Goal: Check status: Check status

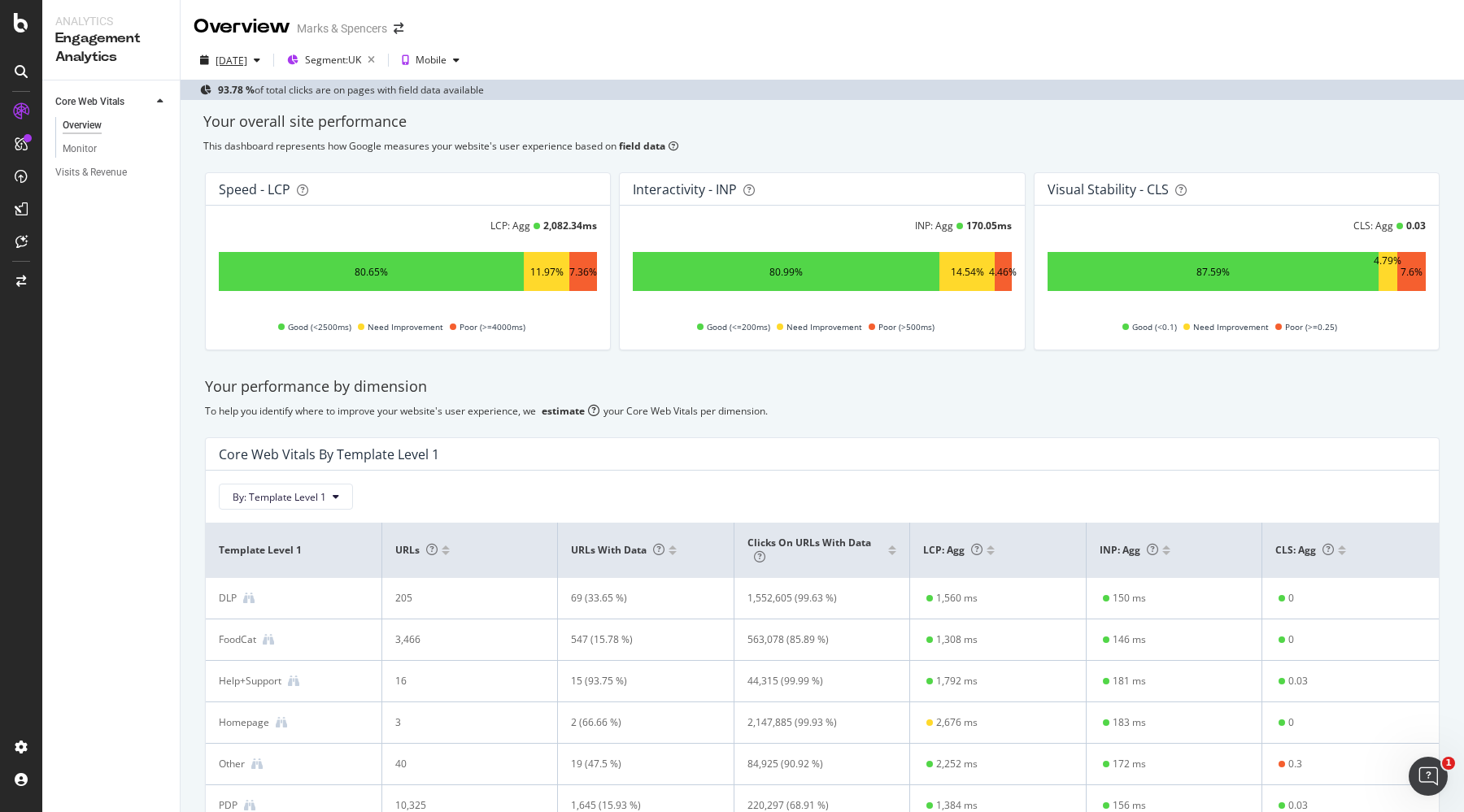
click at [236, 51] on div "[DATE]" at bounding box center [230, 60] width 74 height 24
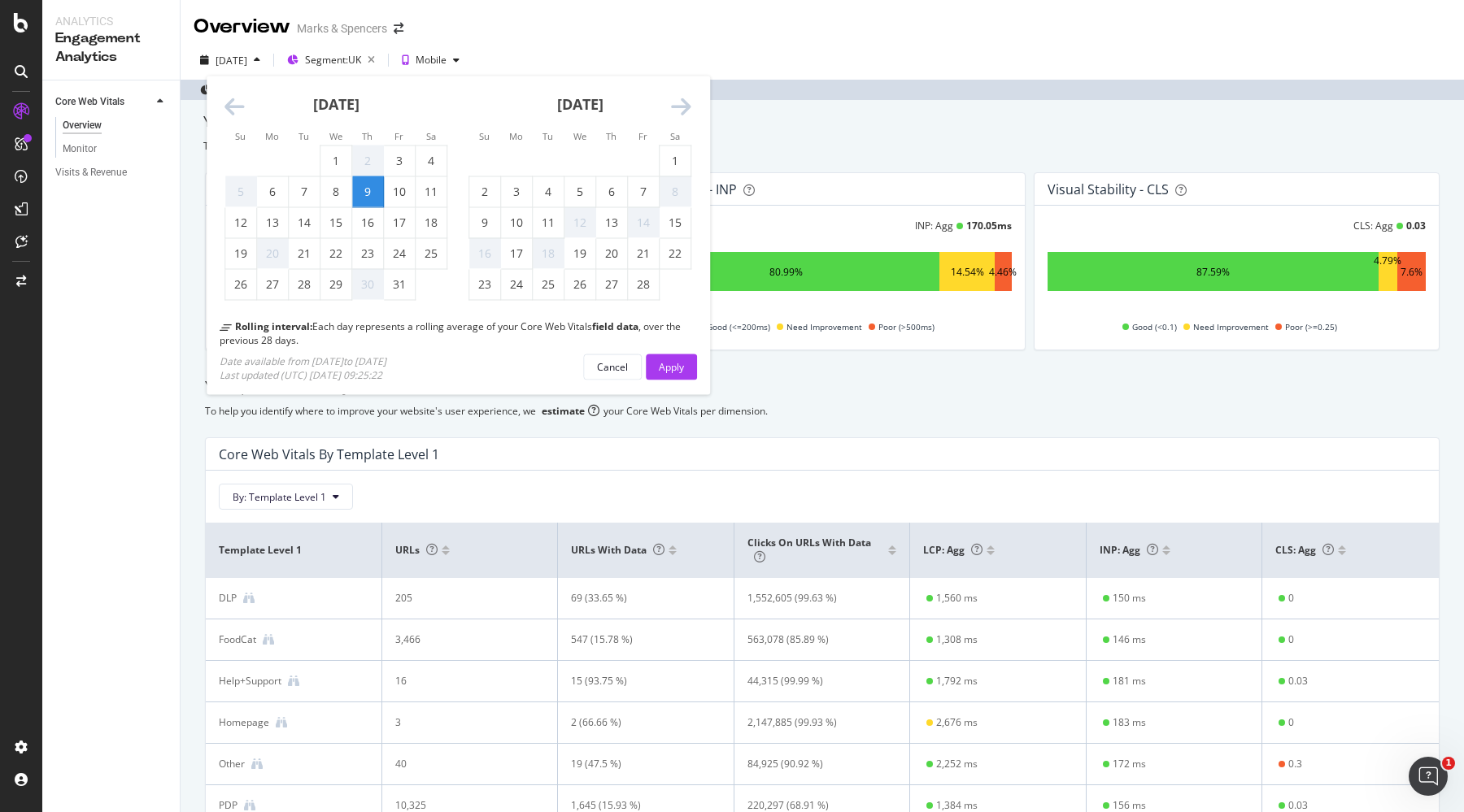
click at [682, 113] on icon "Move forward to switch to the next month." at bounding box center [680, 107] width 20 height 23
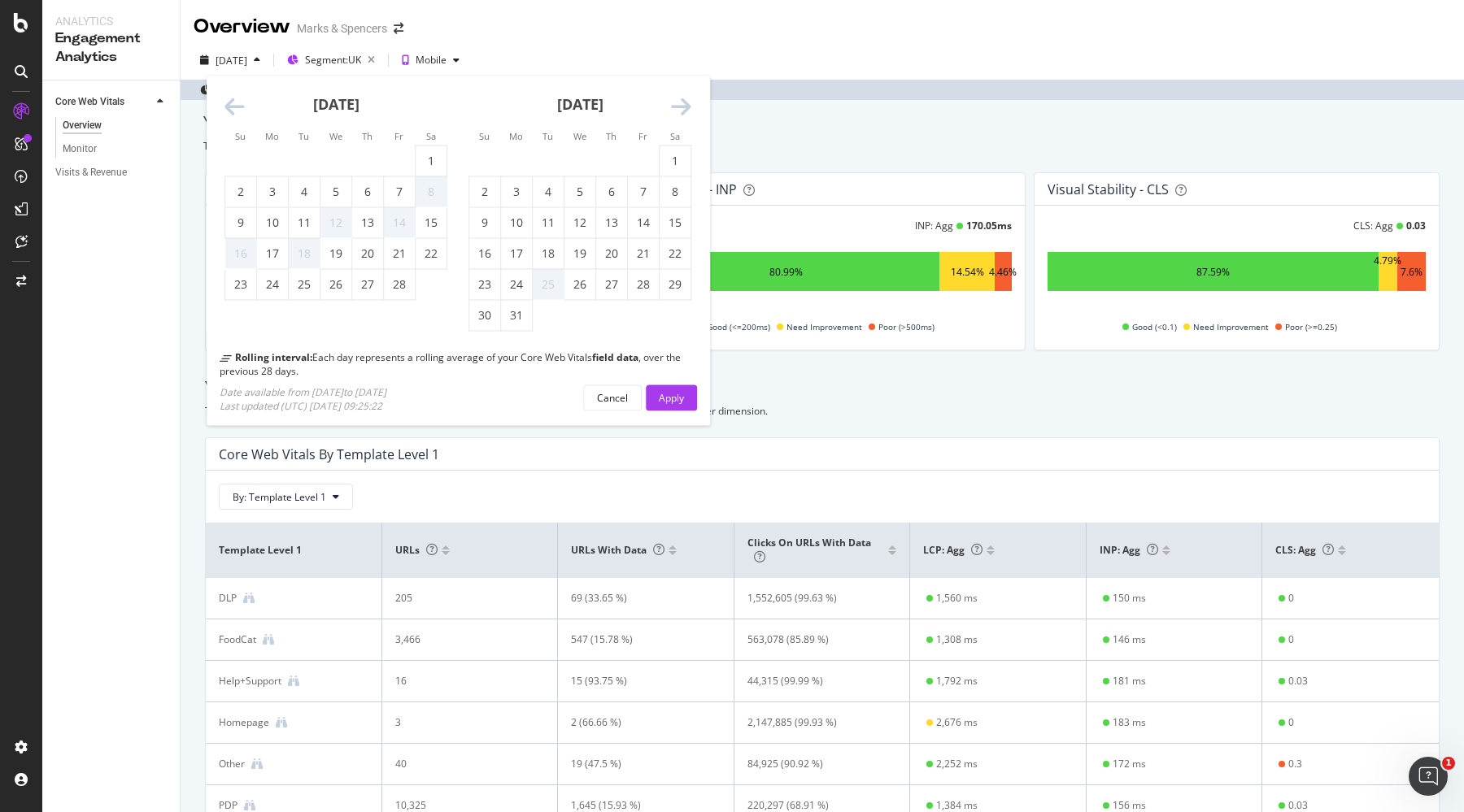
click at [682, 113] on icon "Move forward to switch to the next month." at bounding box center [680, 107] width 20 height 23
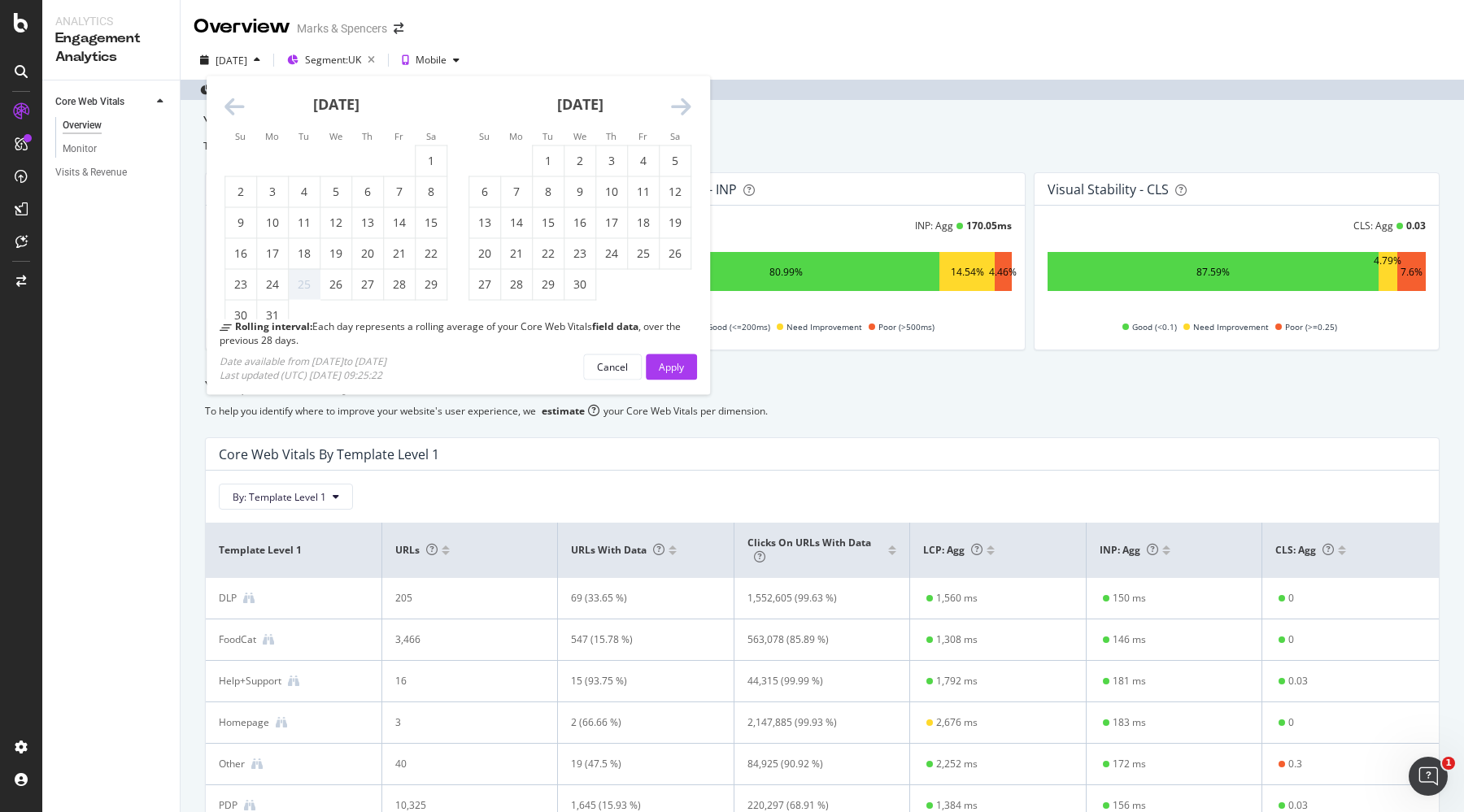
click at [682, 113] on icon "Move forward to switch to the next month." at bounding box center [680, 107] width 20 height 23
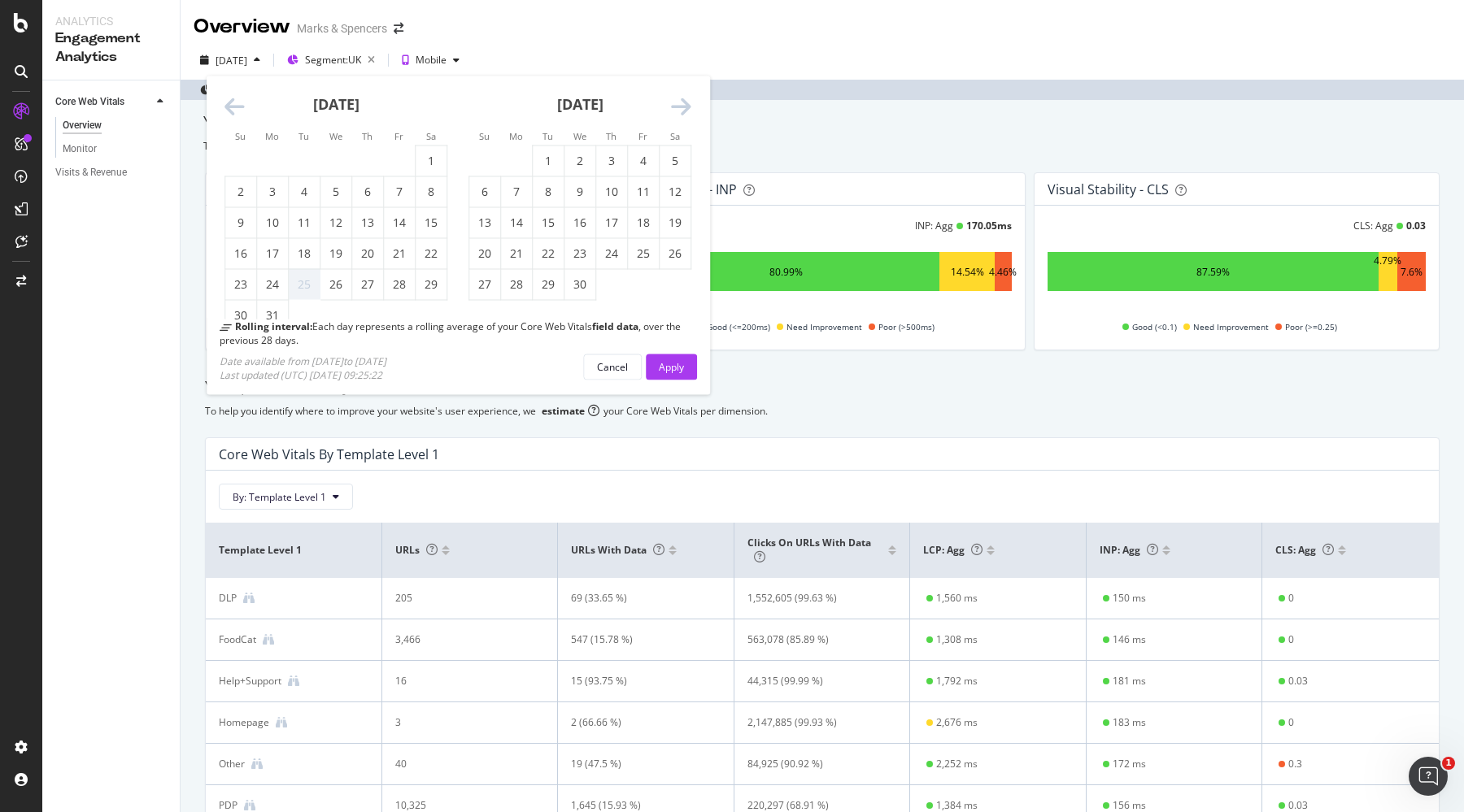
click at [682, 113] on icon "Move forward to switch to the next month." at bounding box center [680, 107] width 20 height 23
click at [678, 101] on icon "Move forward to switch to the next month." at bounding box center [680, 107] width 20 height 23
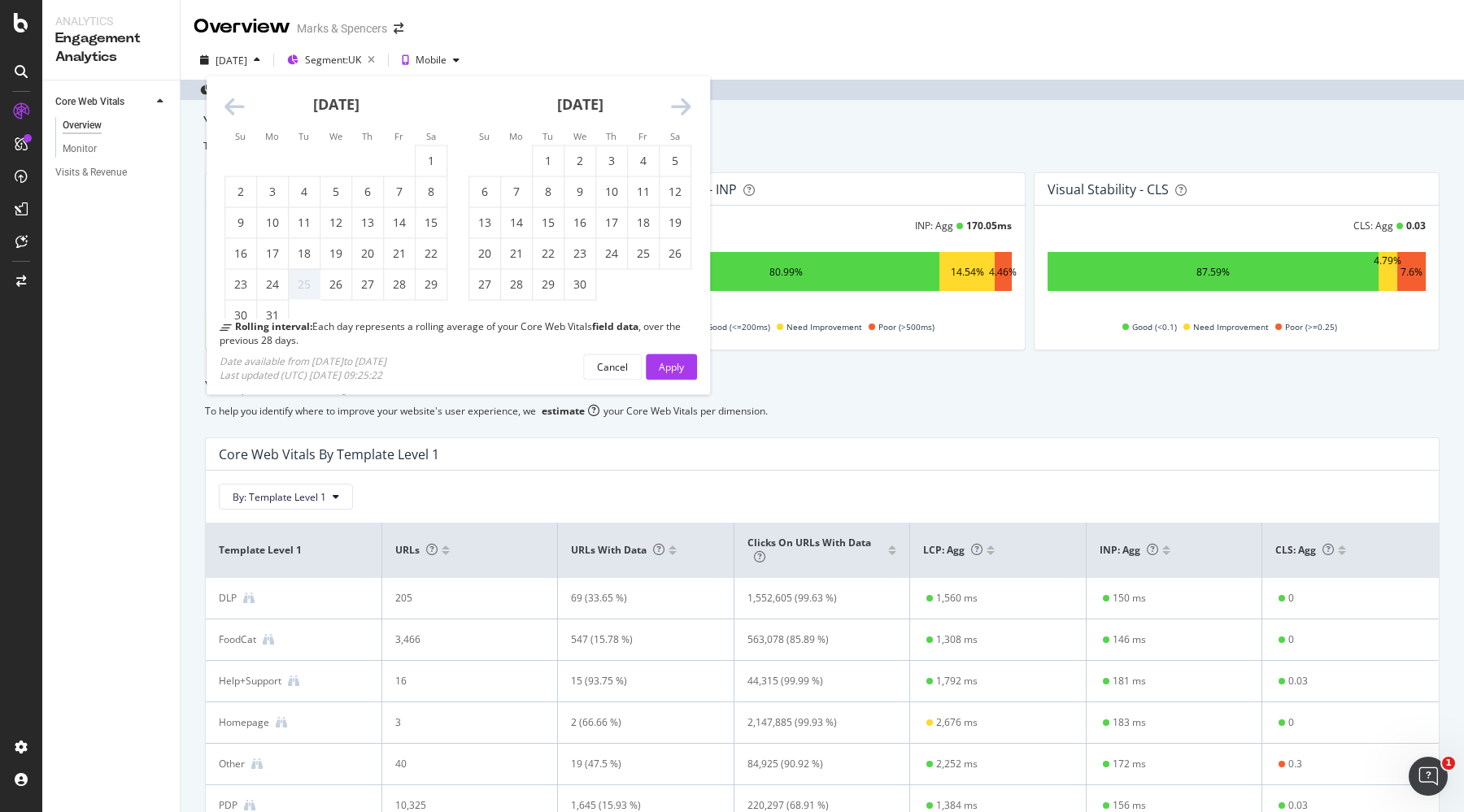
click at [678, 101] on icon "Move forward to switch to the next month." at bounding box center [680, 107] width 20 height 23
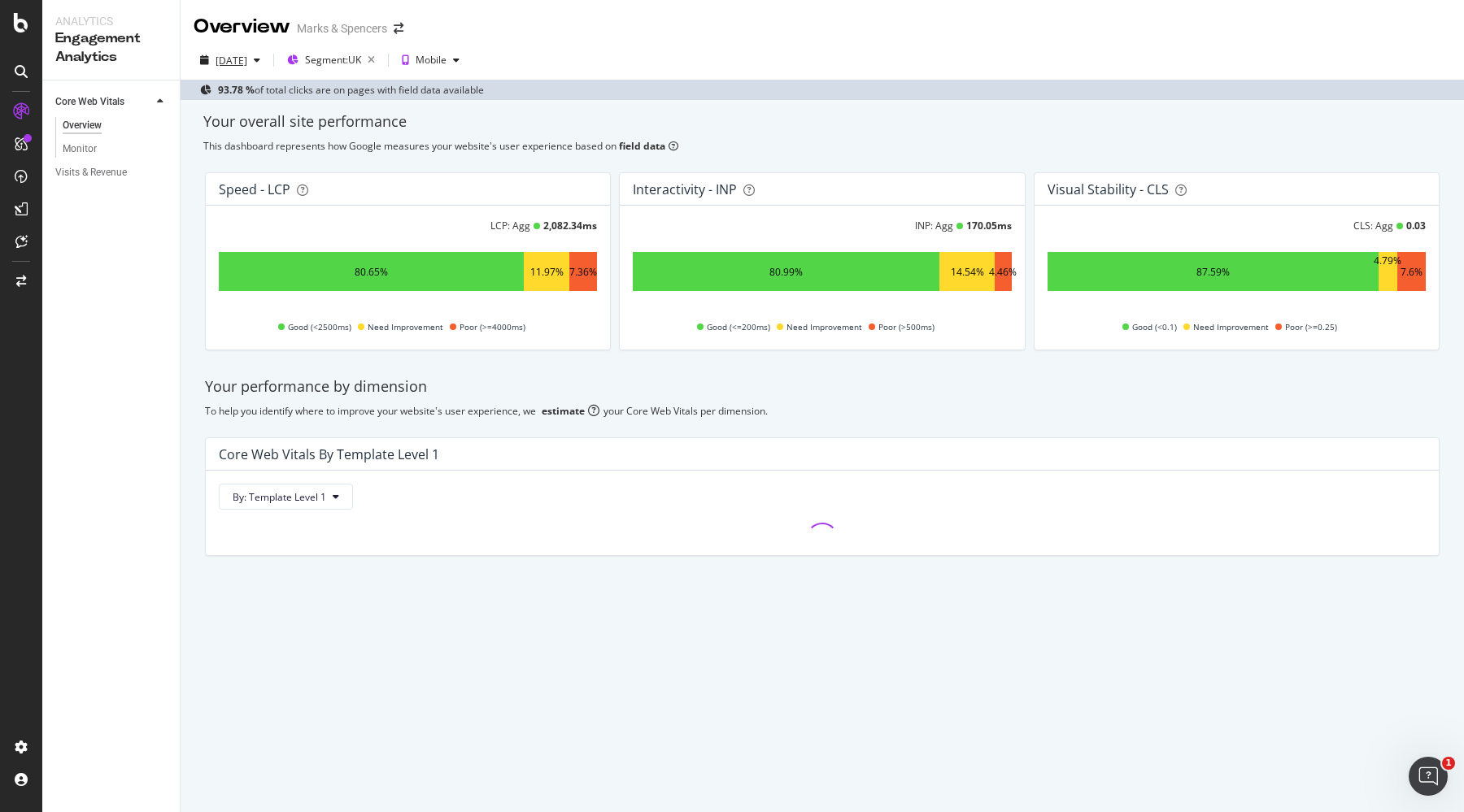
click at [232, 54] on div "[DATE]" at bounding box center [231, 61] width 32 height 14
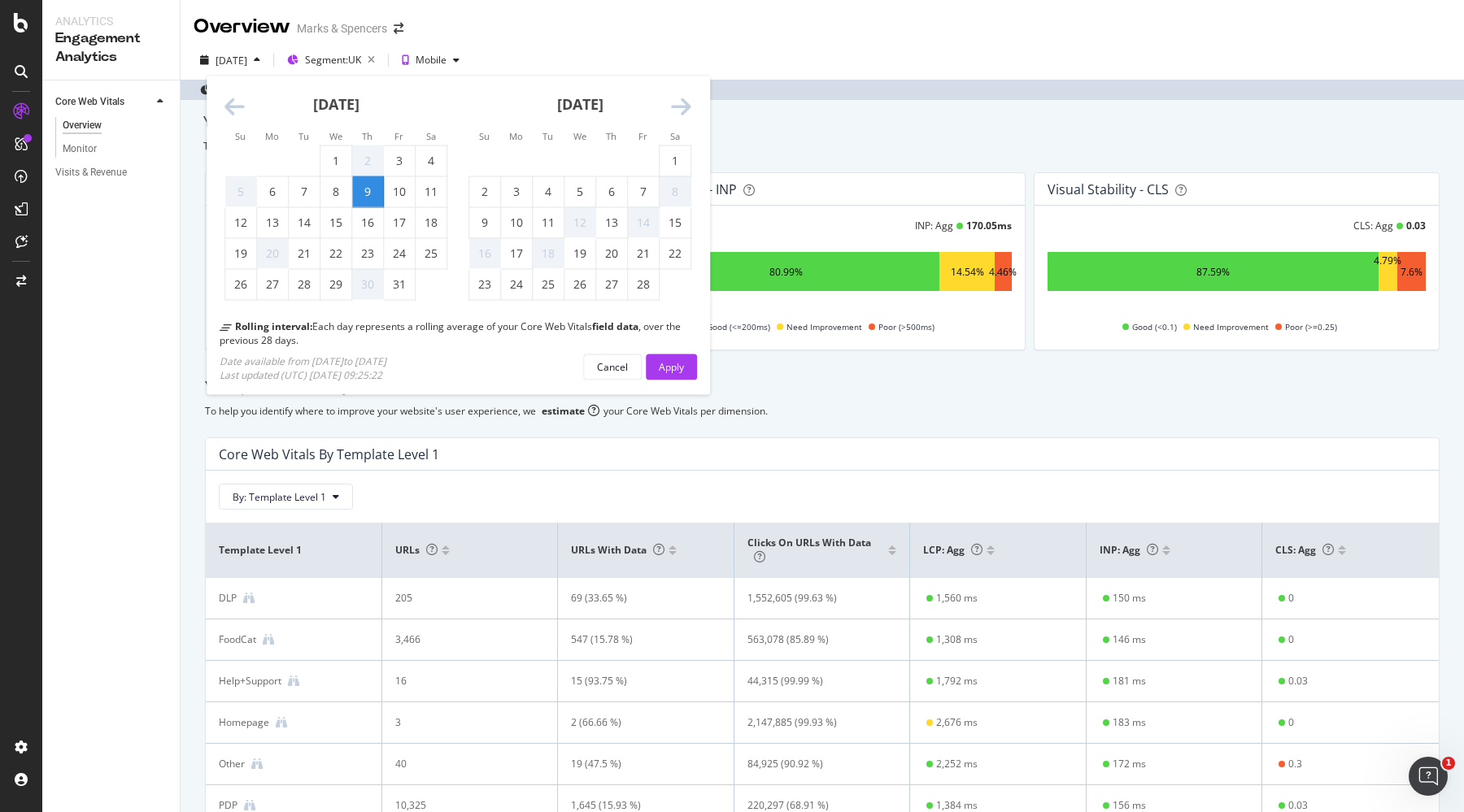
click at [677, 106] on icon "Move forward to switch to the next month." at bounding box center [680, 107] width 20 height 23
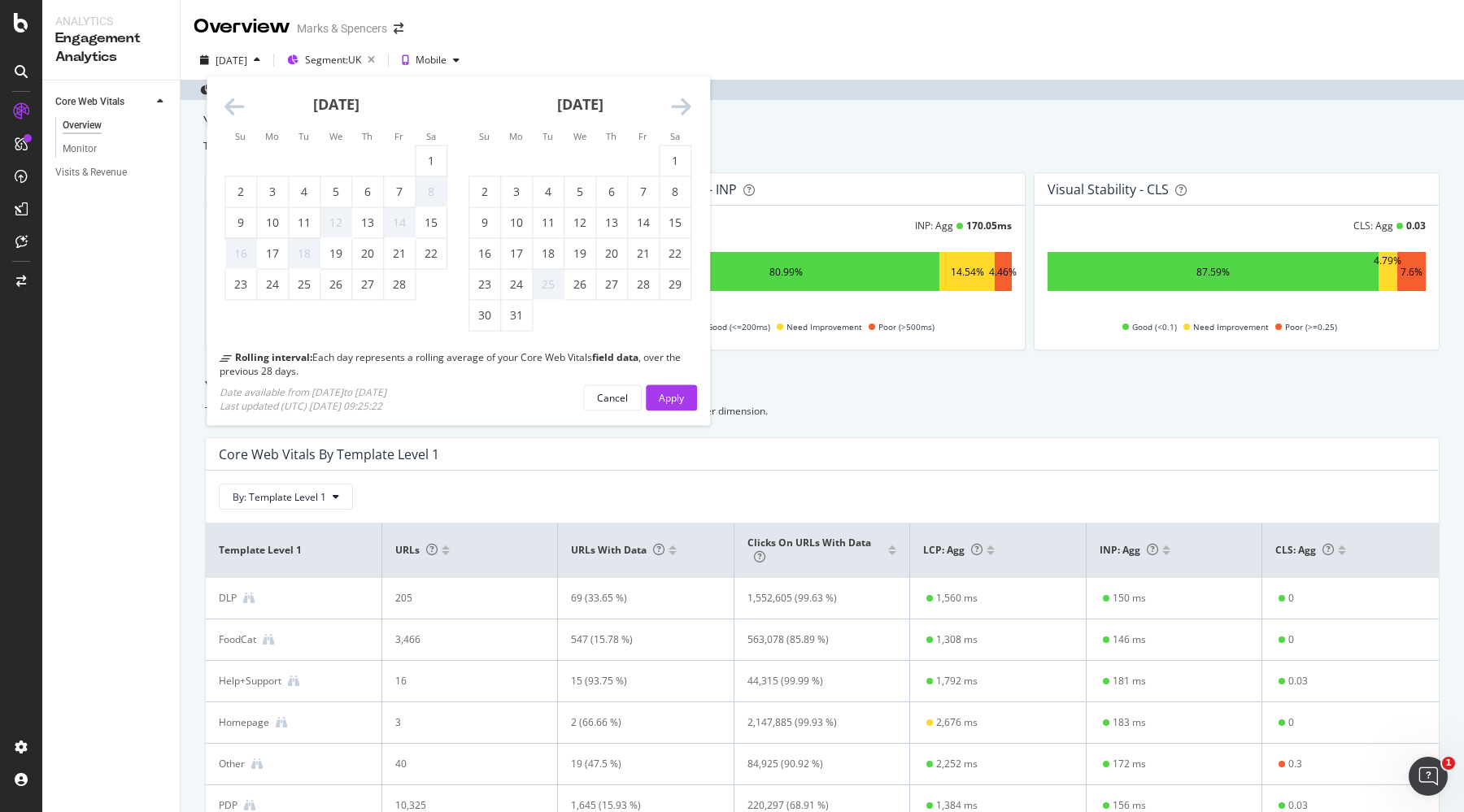
click at [677, 106] on icon "Move forward to switch to the next month." at bounding box center [680, 107] width 20 height 23
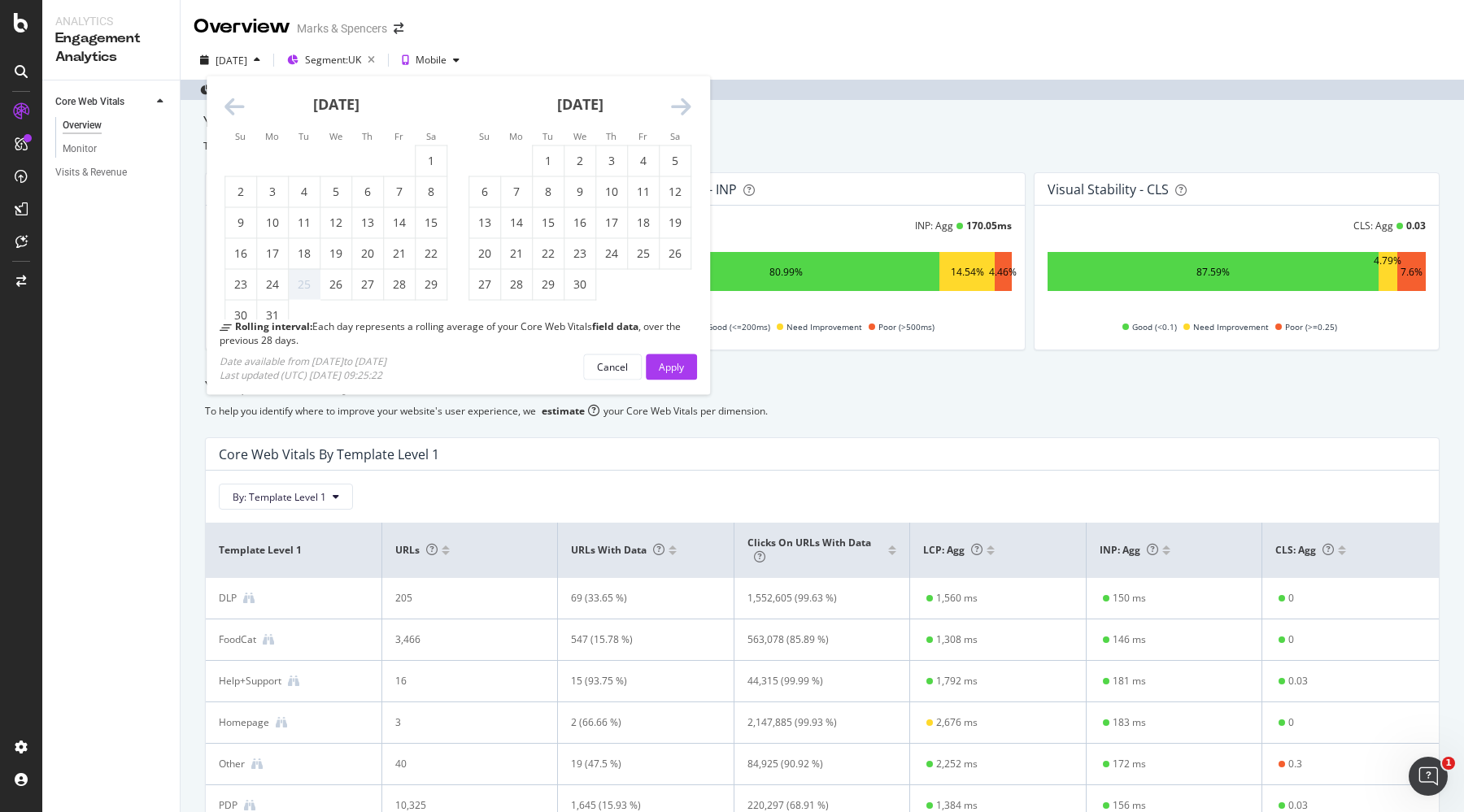
click at [677, 106] on icon "Move forward to switch to the next month." at bounding box center [680, 107] width 20 height 23
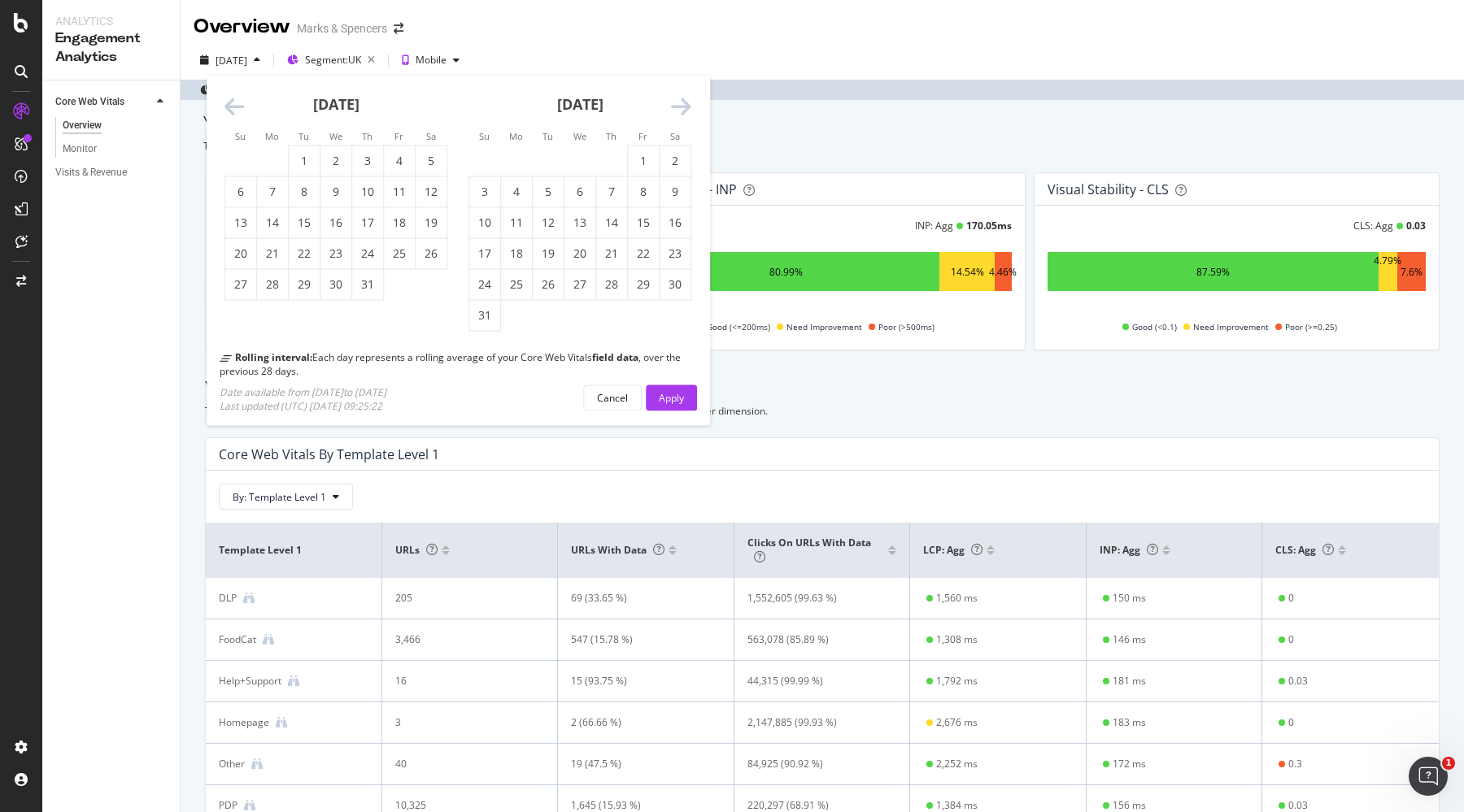
click at [677, 106] on icon "Move forward to switch to the next month." at bounding box center [680, 107] width 20 height 23
click at [687, 105] on icon "Move forward to switch to the next month." at bounding box center [680, 107] width 20 height 23
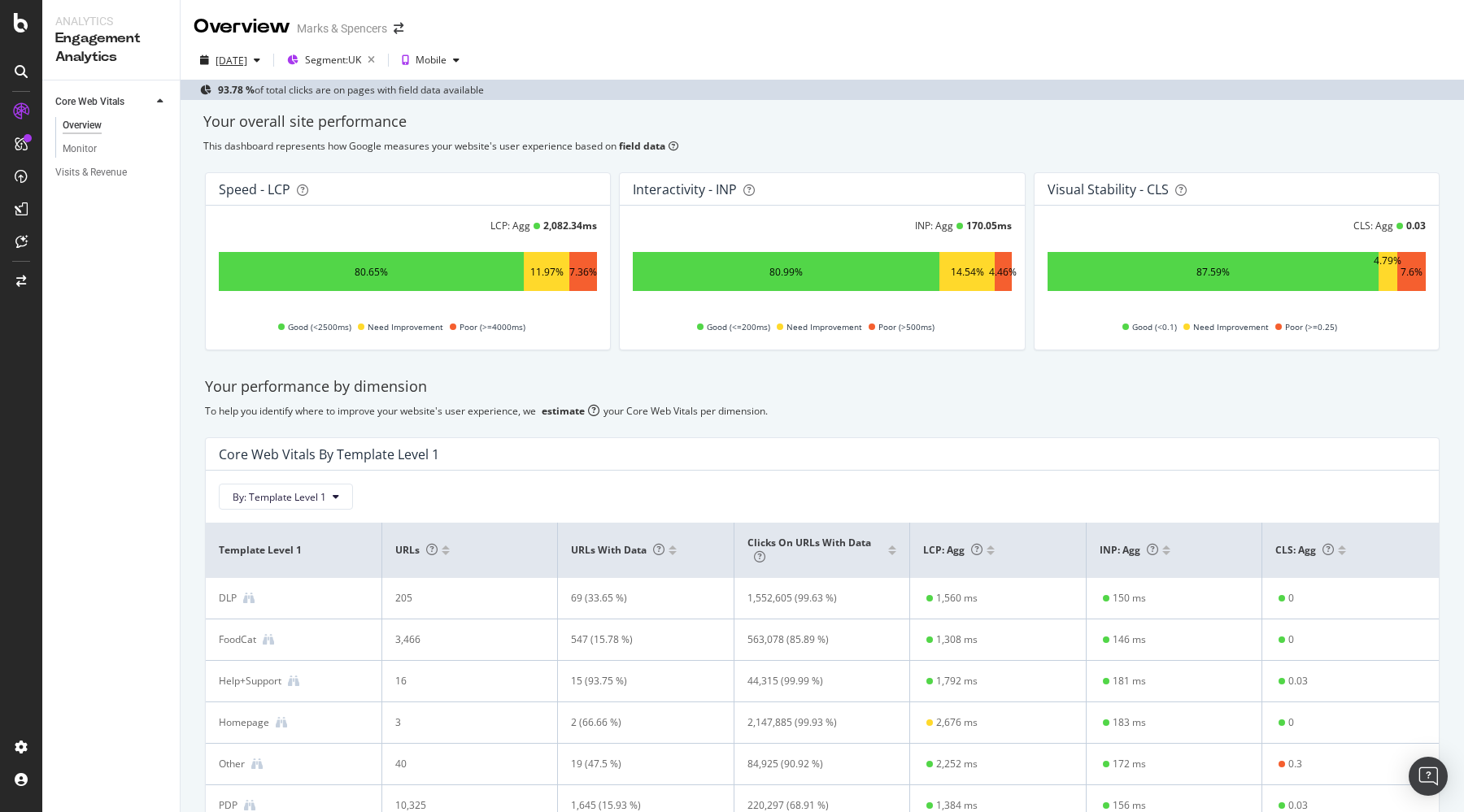
click at [247, 61] on div "[DATE]" at bounding box center [231, 61] width 32 height 14
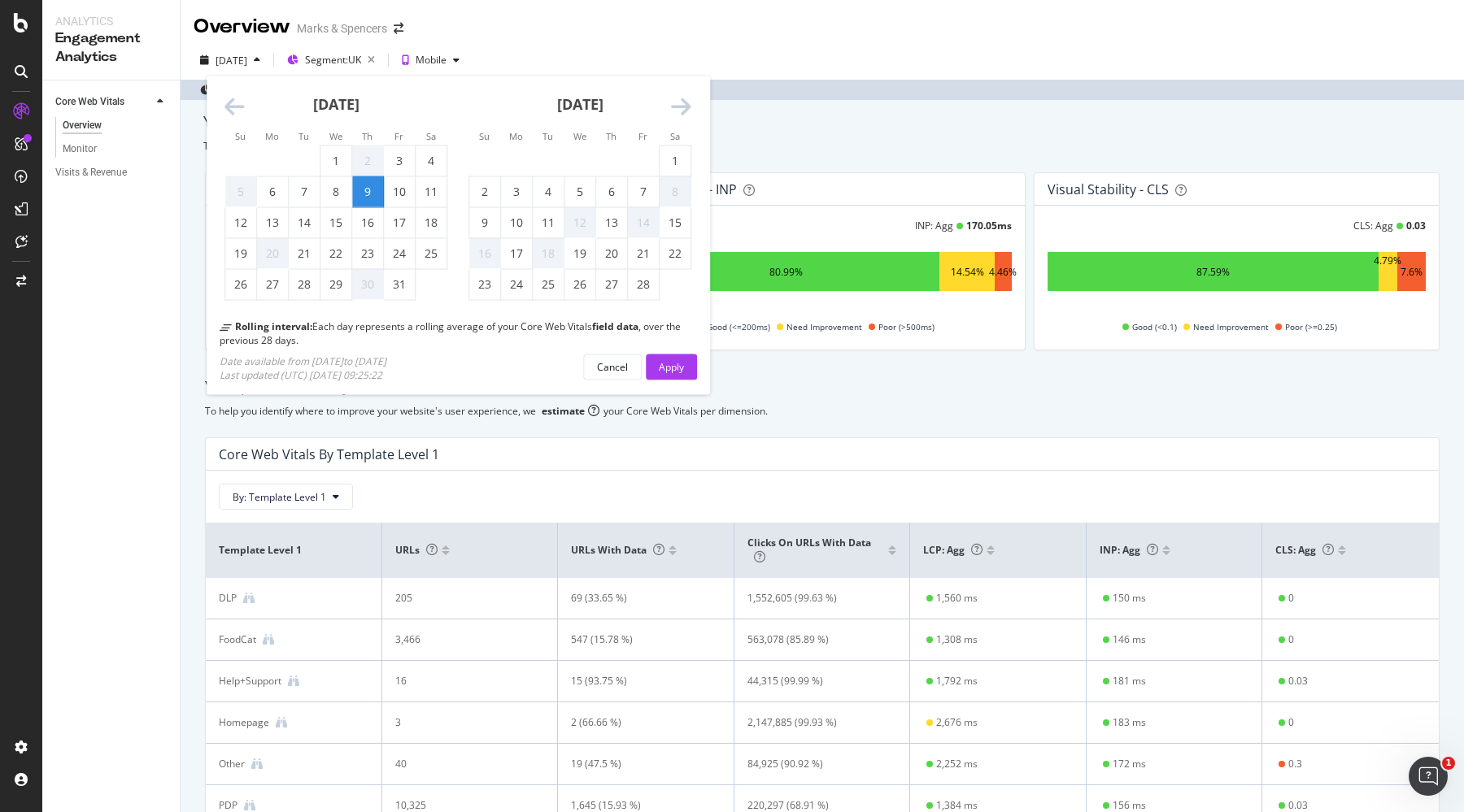
click at [688, 106] on icon "Move forward to switch to the next month." at bounding box center [680, 107] width 20 height 23
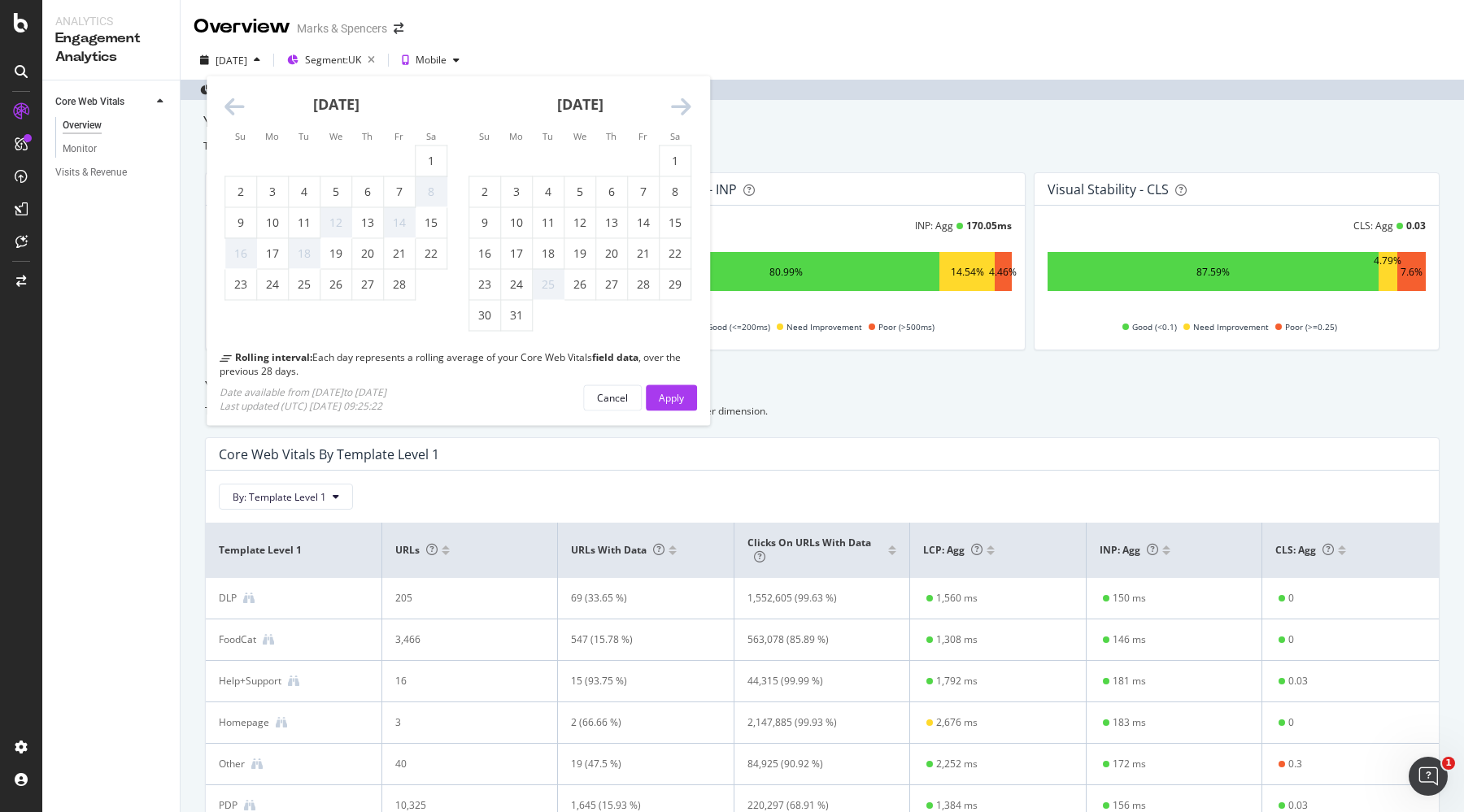
click at [688, 106] on icon "Move forward to switch to the next month." at bounding box center [680, 107] width 20 height 23
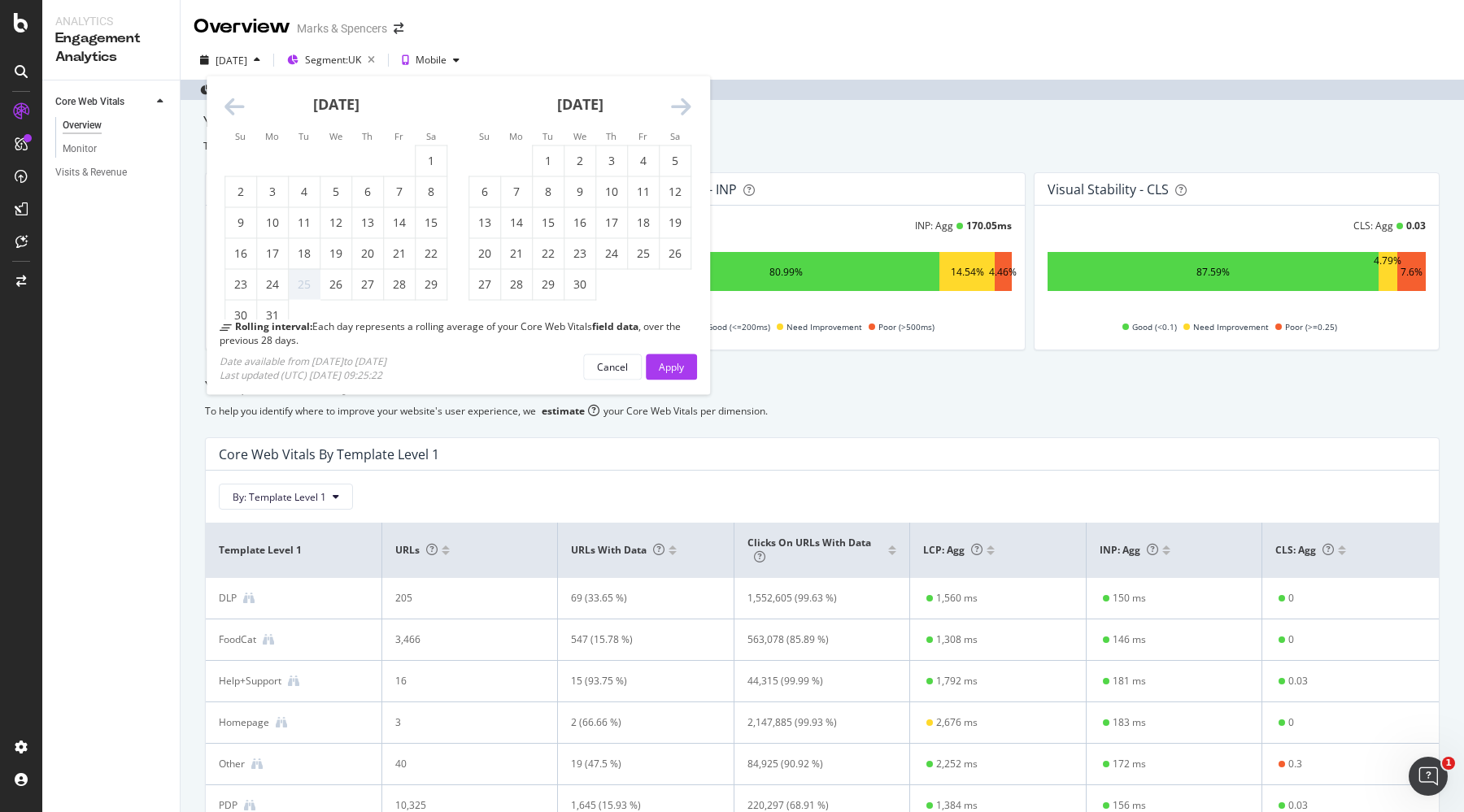
click at [688, 106] on icon "Move forward to switch to the next month." at bounding box center [680, 107] width 20 height 23
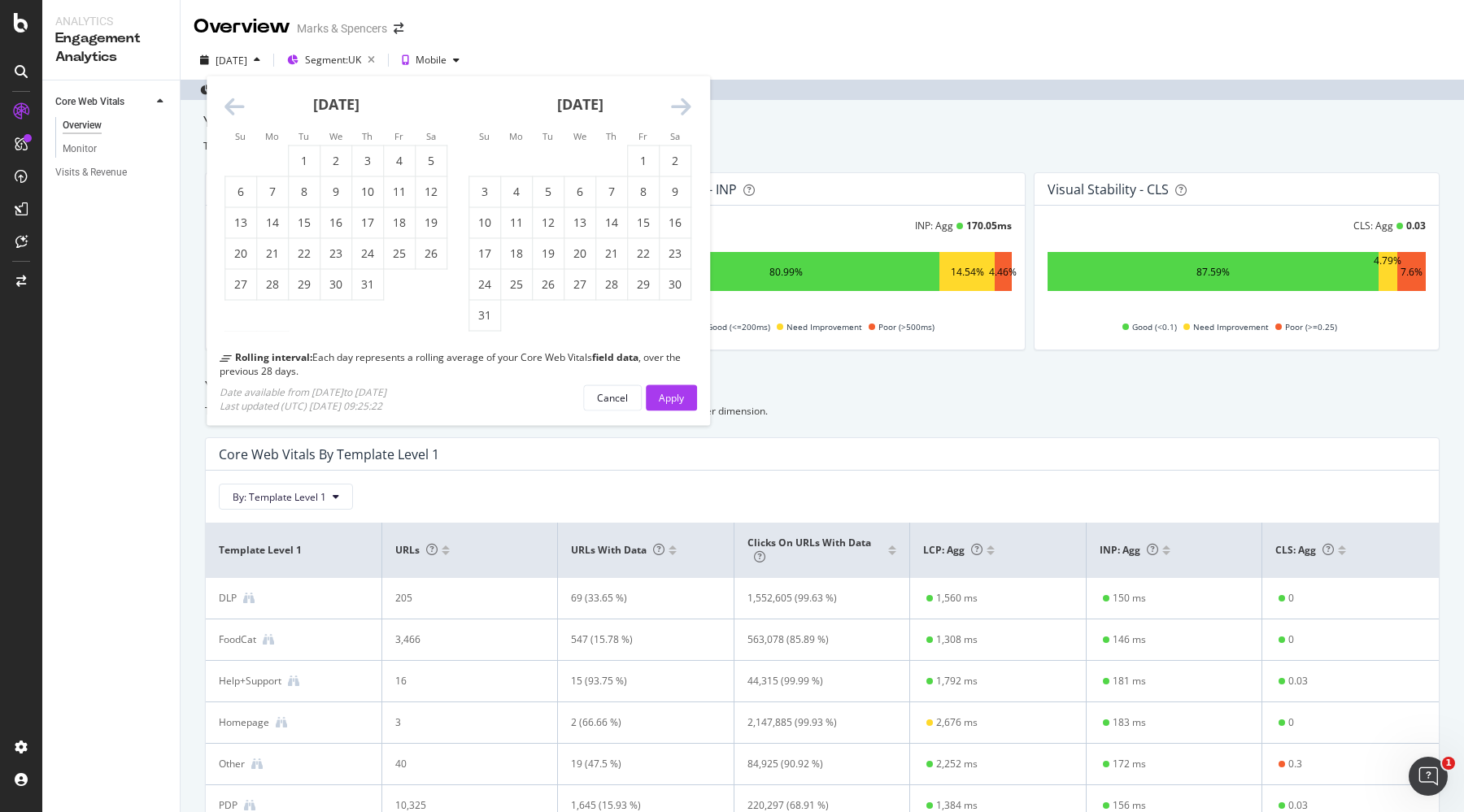
click at [688, 106] on icon "Move forward to switch to the next month." at bounding box center [680, 107] width 20 height 23
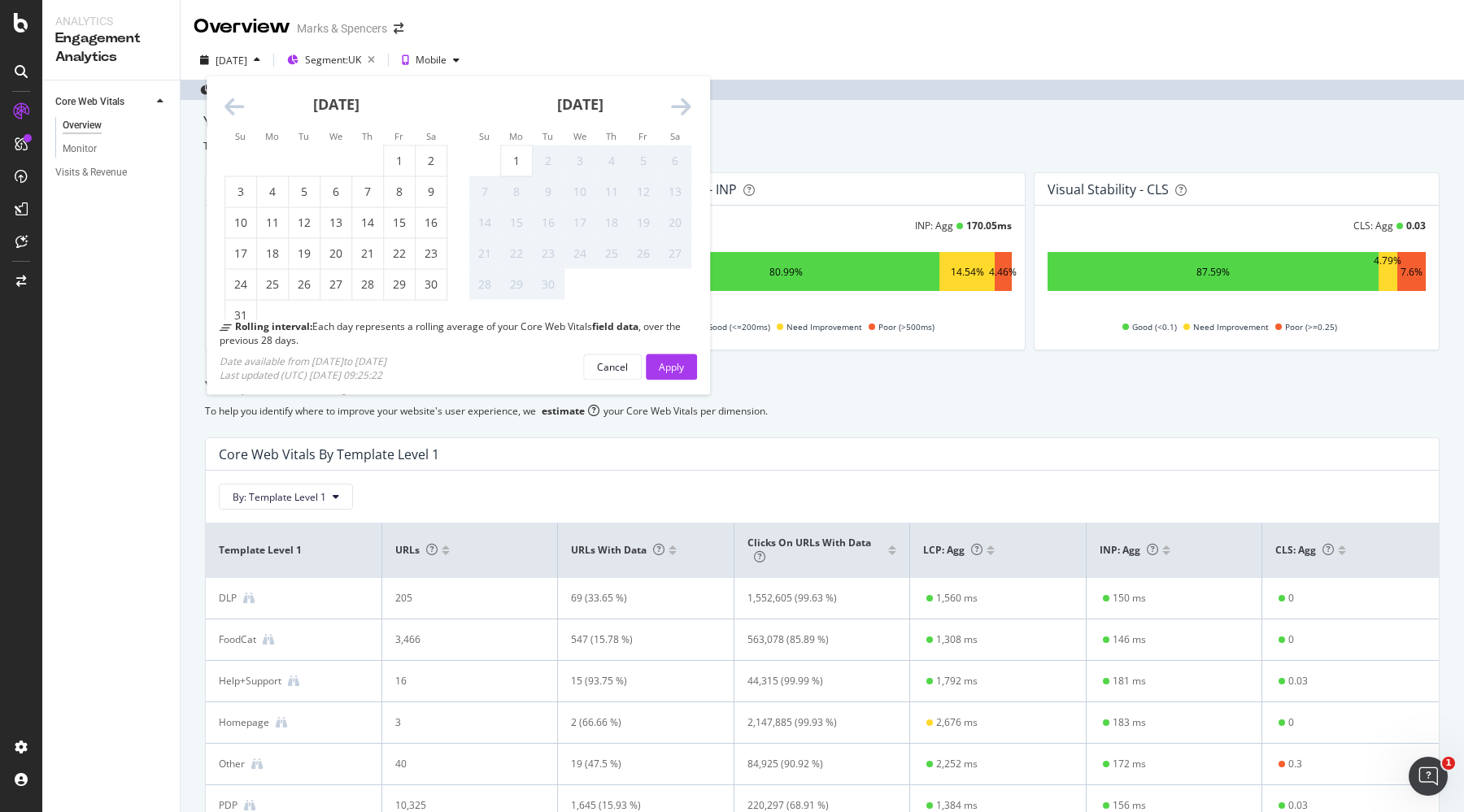
click at [507, 168] on div "1" at bounding box center [517, 161] width 31 height 16
click at [666, 359] on div "Apply" at bounding box center [671, 366] width 25 height 14
